Goal: Transaction & Acquisition: Purchase product/service

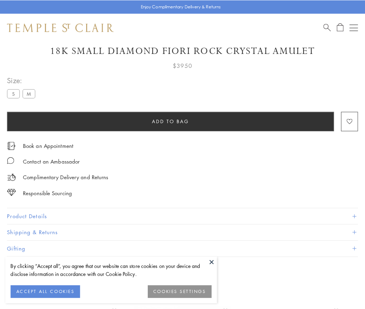
scroll to position [38, 0]
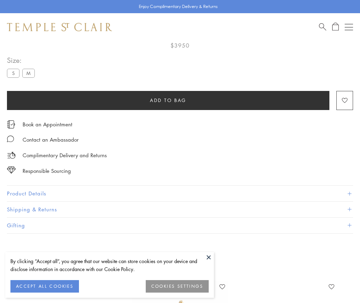
click at [168, 100] on span "Add to bag" at bounding box center [168, 101] width 36 height 8
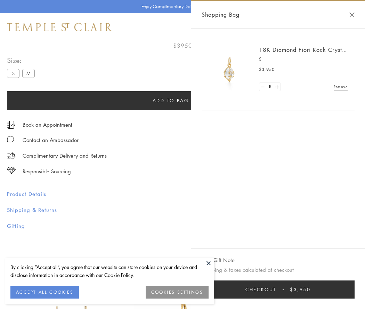
click at [283, 289] on button "Checkout $3,950" at bounding box center [278, 289] width 153 height 18
